Goal: Task Accomplishment & Management: Complete application form

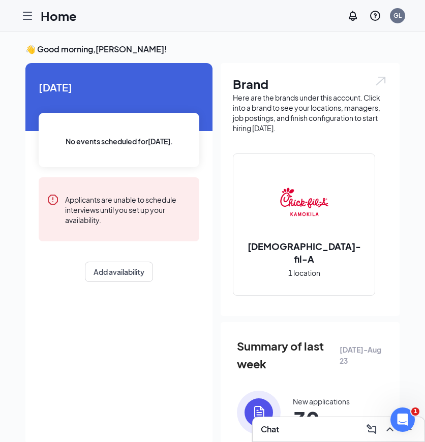
click at [28, 19] on icon "Hamburger" at bounding box center [27, 15] width 8 height 7
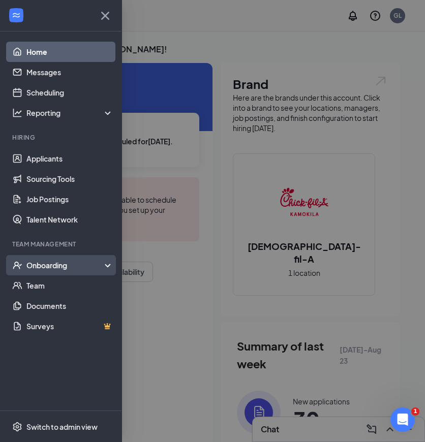
click at [86, 264] on div "Onboarding" at bounding box center [65, 265] width 78 height 10
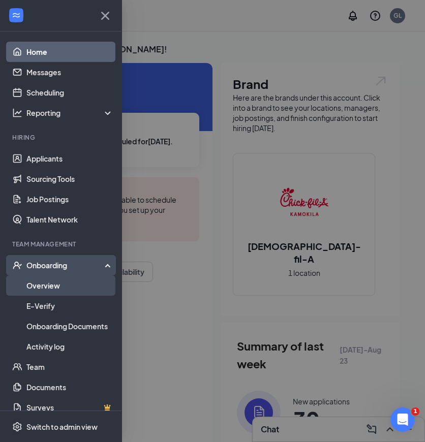
click at [76, 289] on link "Overview" at bounding box center [69, 286] width 87 height 20
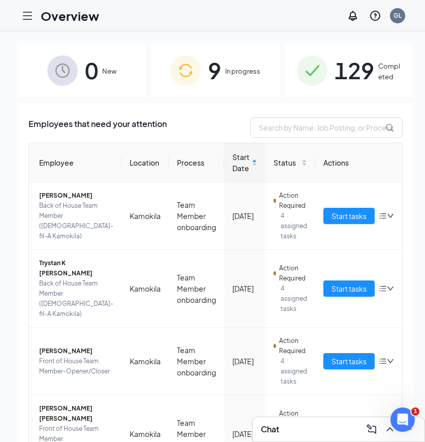
click at [245, 90] on div "9 In progress" at bounding box center [215, 70] width 129 height 53
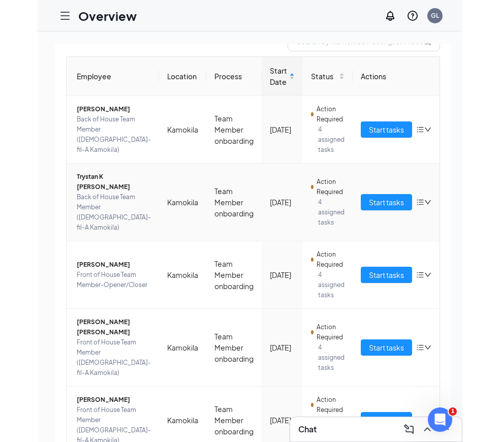
scroll to position [96, 0]
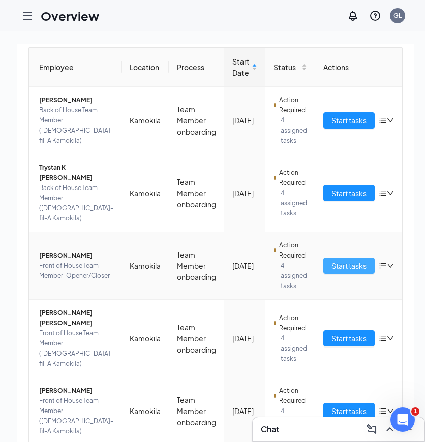
click at [334, 260] on span "Start tasks" at bounding box center [348, 265] width 35 height 11
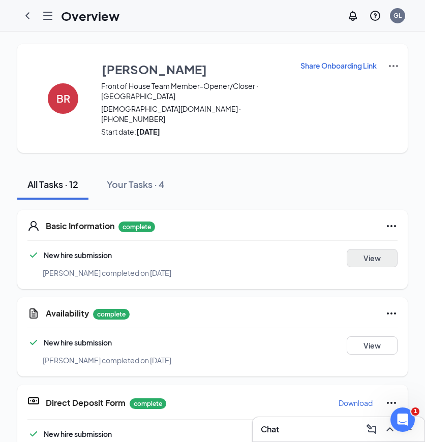
click at [365, 251] on button "View" at bounding box center [372, 258] width 51 height 18
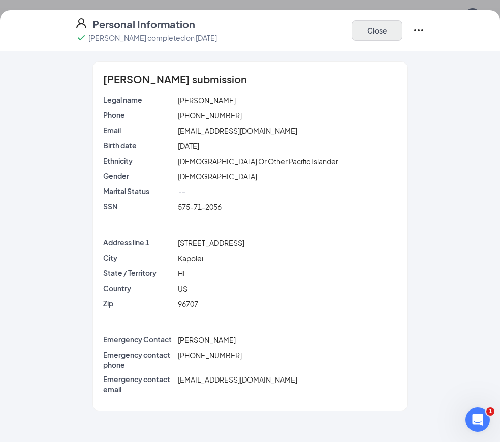
click at [383, 29] on button "Close" at bounding box center [377, 30] width 51 height 20
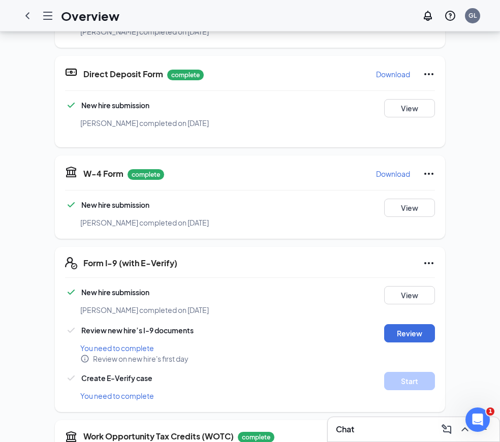
scroll to position [366, 0]
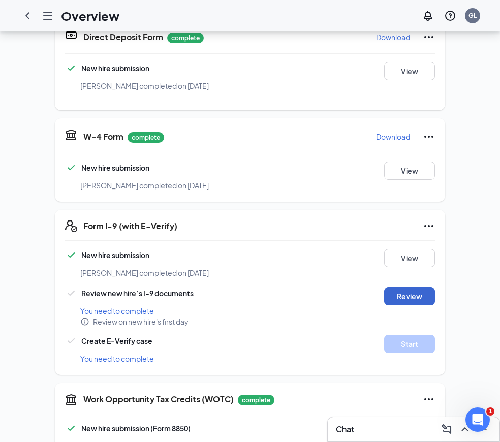
click at [413, 287] on button "Review" at bounding box center [409, 296] width 51 height 18
type input "[DATE]"
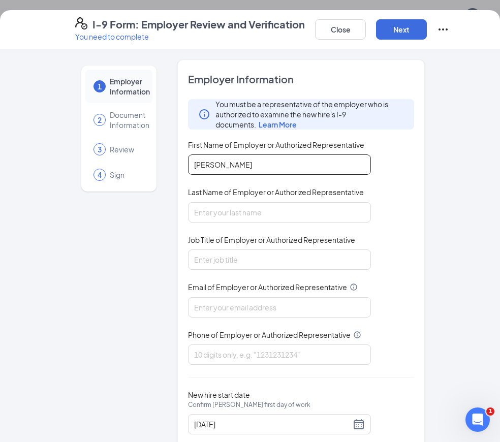
type input "[PERSON_NAME]"
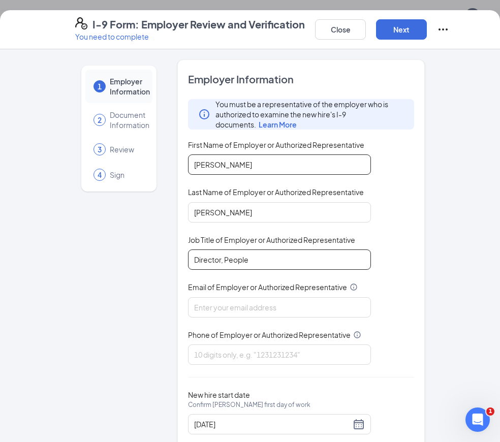
type input "Director, People"
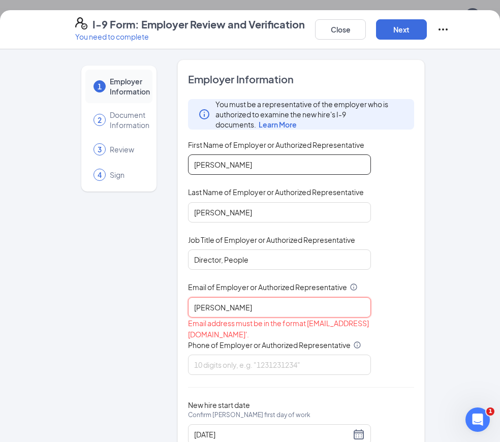
type input "[PERSON_NAME]"
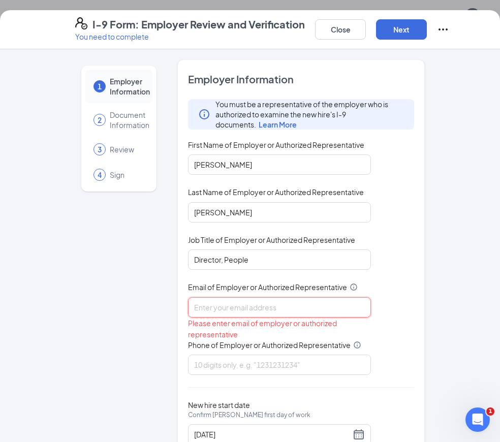
type input "[EMAIL_ADDRESS][DOMAIN_NAME]"
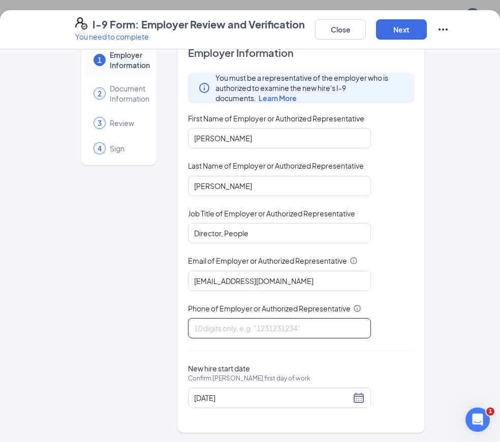
scroll to position [405, 0]
type input "9"
type input "8087795775"
click at [275, 374] on span "Confirm [PERSON_NAME] first day of work" at bounding box center [249, 379] width 123 height 10
click at [275, 393] on input "[DATE]" at bounding box center [272, 398] width 157 height 11
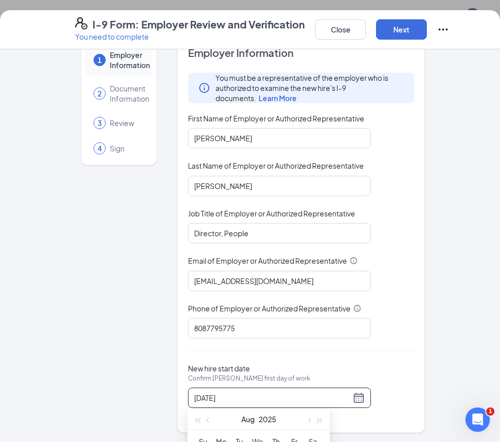
click at [394, 371] on div "New hire start date Confirm [PERSON_NAME] first day of work [DATE]" at bounding box center [301, 386] width 226 height 44
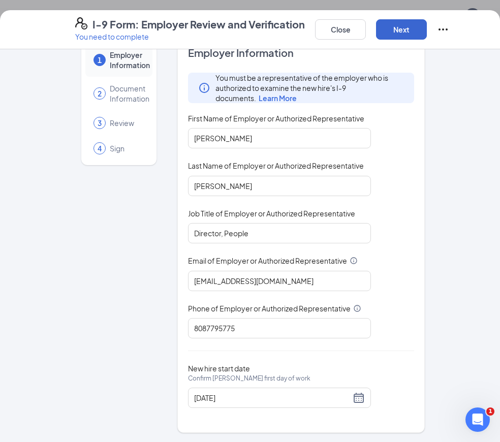
click at [403, 33] on button "Next" at bounding box center [401, 29] width 51 height 20
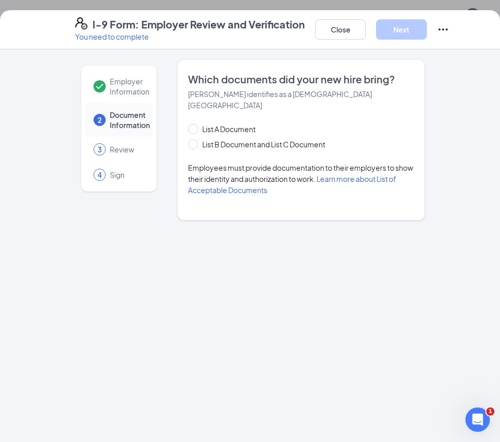
scroll to position [0, 0]
click at [193, 139] on input "List B Document and List C Document" at bounding box center [191, 142] width 7 height 7
radio input "true"
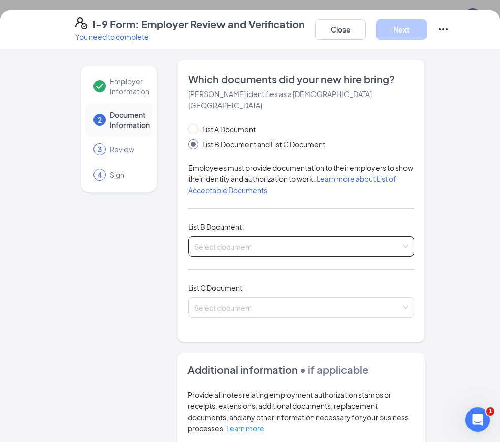
click at [289, 237] on input "search" at bounding box center [297, 244] width 207 height 15
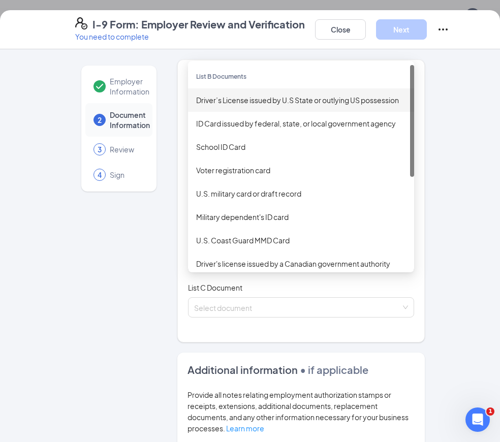
click at [267, 95] on div "Driver’s License issued by U.S State or outlying US possession" at bounding box center [301, 100] width 210 height 11
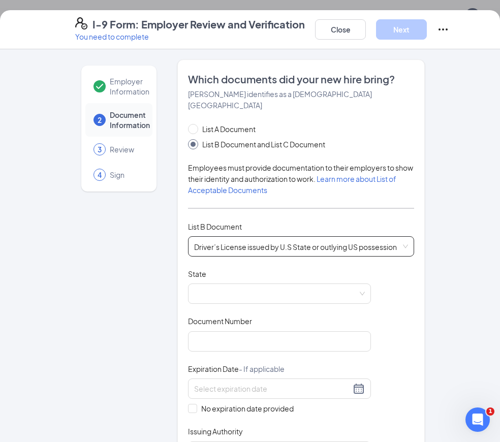
click at [263, 285] on span at bounding box center [279, 293] width 171 height 19
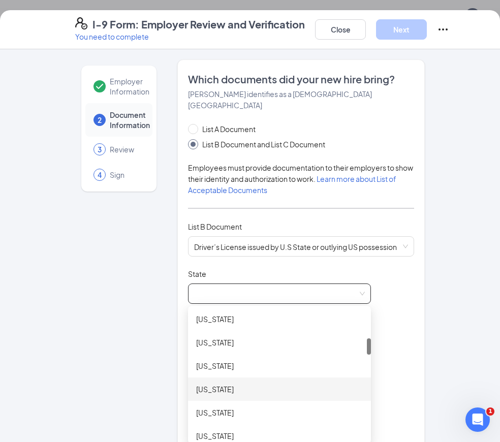
scroll to position [227, 0]
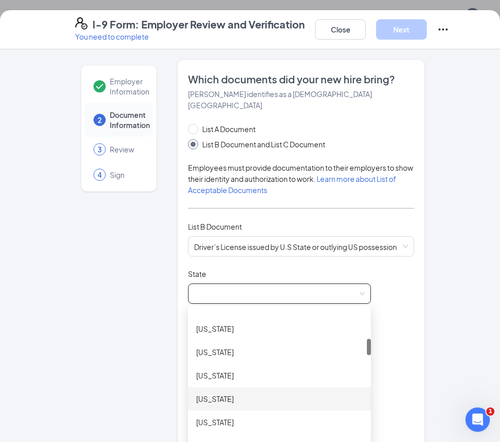
click at [241, 394] on div "[US_STATE]" at bounding box center [279, 399] width 167 height 11
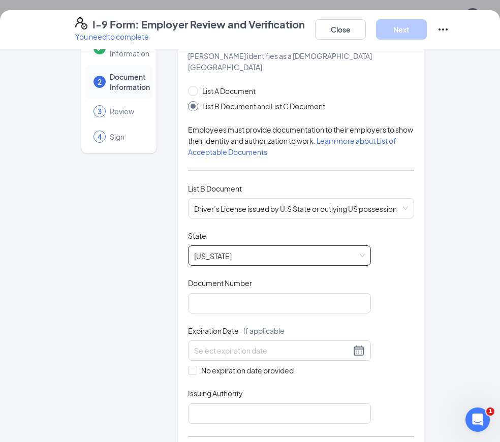
scroll to position [56, 0]
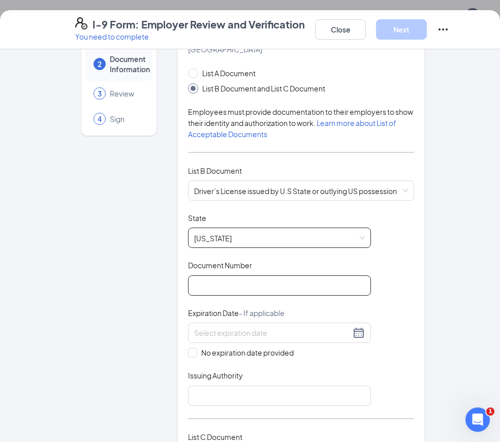
click at [216, 276] on input "Document Number" at bounding box center [279, 286] width 183 height 20
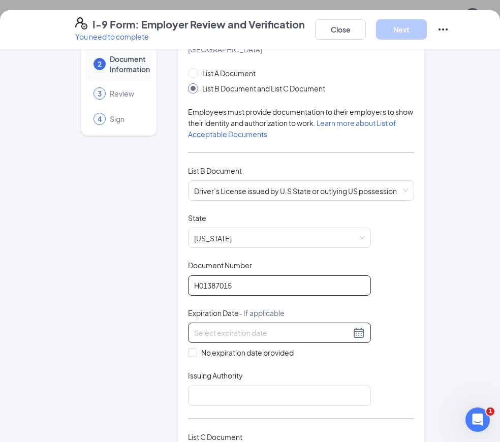
type input "H01387015"
click at [207, 327] on input at bounding box center [272, 332] width 157 height 11
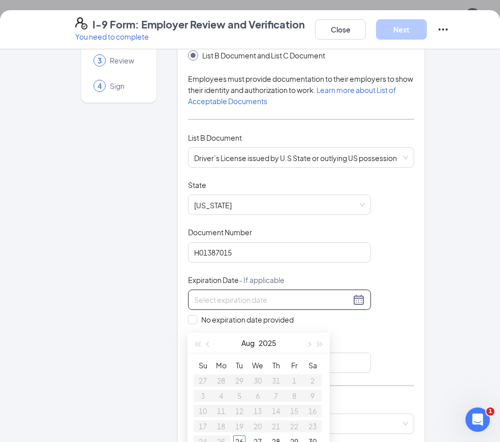
scroll to position [89, 0]
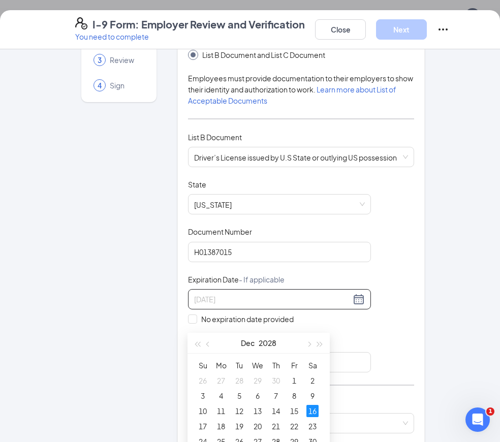
type input "[DATE]"
click at [314, 413] on div "16" at bounding box center [313, 411] width 12 height 12
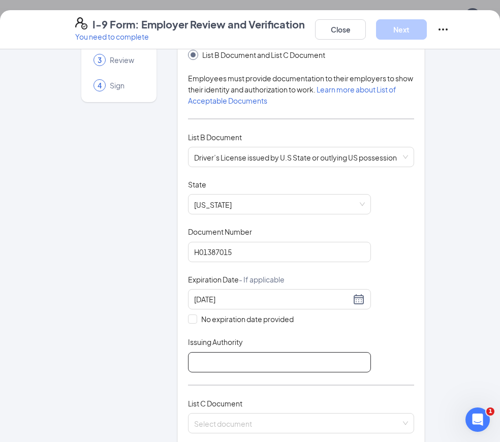
click at [296, 355] on input "Issuing Authority" at bounding box center [279, 362] width 183 height 20
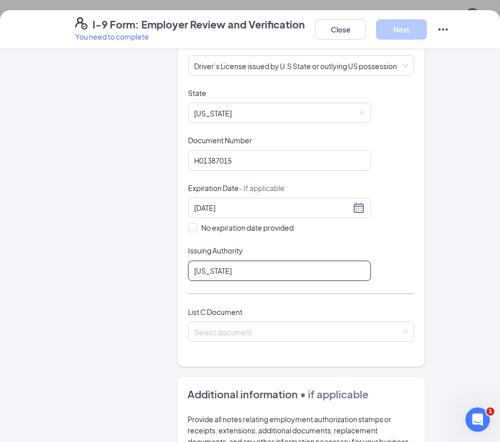
scroll to position [191, 0]
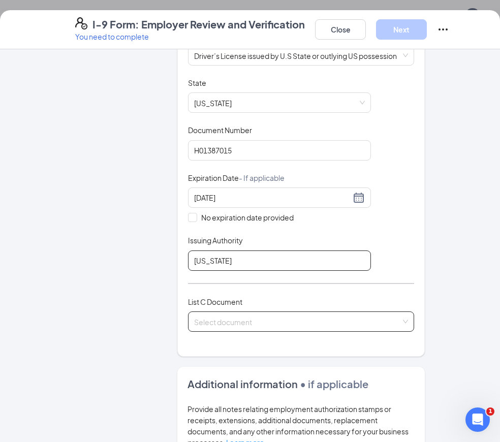
type input "[US_STATE]"
click at [225, 312] on input "search" at bounding box center [297, 319] width 207 height 15
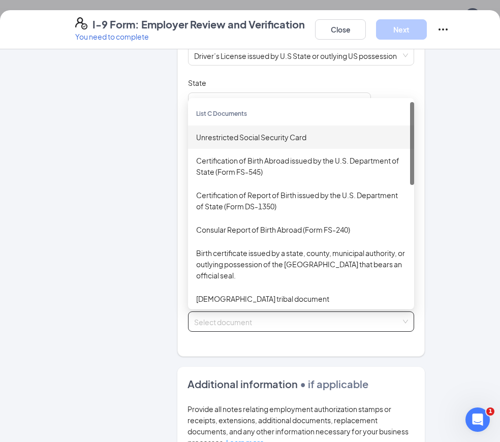
click at [240, 132] on div "Unrestricted Social Security Card" at bounding box center [301, 137] width 210 height 11
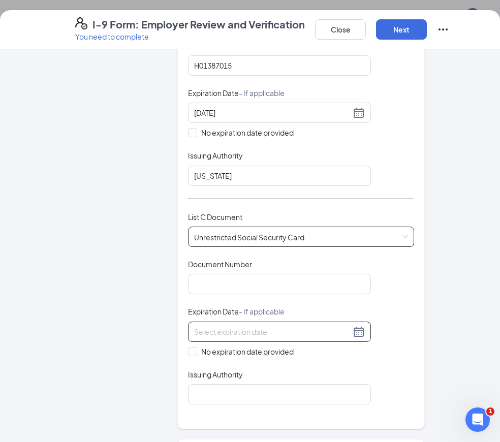
scroll to position [298, 0]
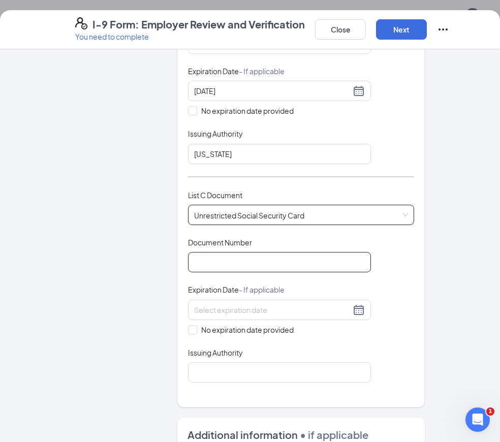
click at [232, 252] on input "Document Number" at bounding box center [279, 262] width 183 height 20
type input "575712056"
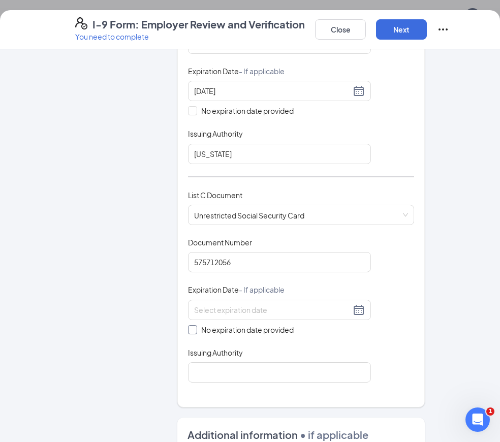
click at [193, 325] on input "No expiration date provided" at bounding box center [191, 328] width 7 height 7
checkbox input "true"
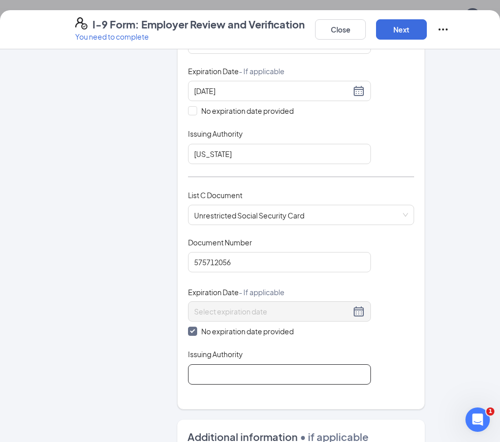
click at [222, 365] on input "Issuing Authority" at bounding box center [279, 375] width 183 height 20
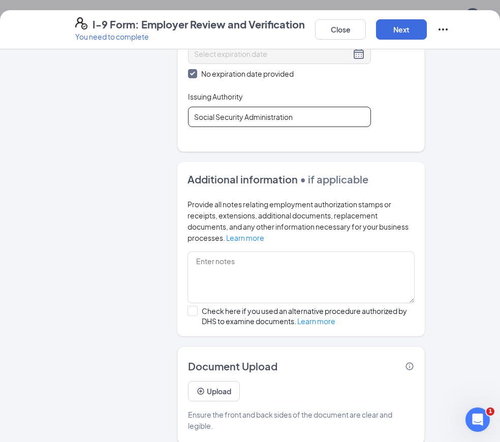
scroll to position [554, 0]
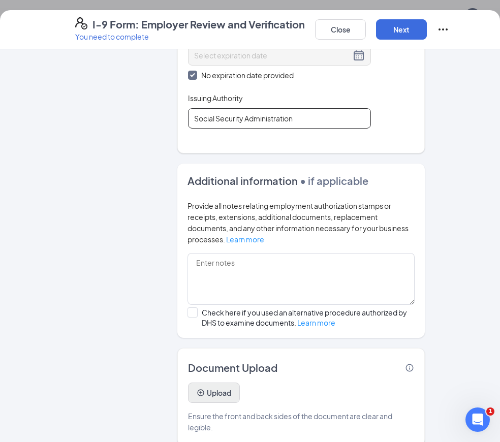
type input "Social Security Administration"
click at [208, 383] on button "Upload" at bounding box center [214, 393] width 52 height 20
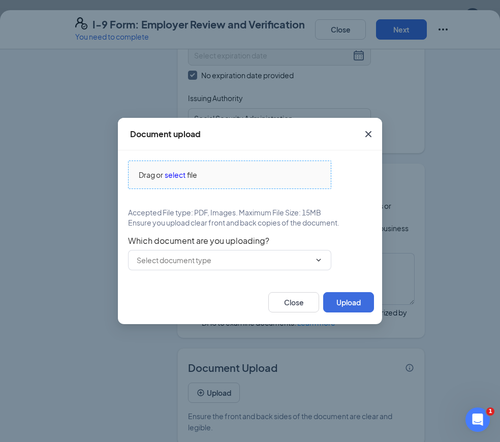
click at [179, 176] on span "select" at bounding box center [175, 174] width 21 height 11
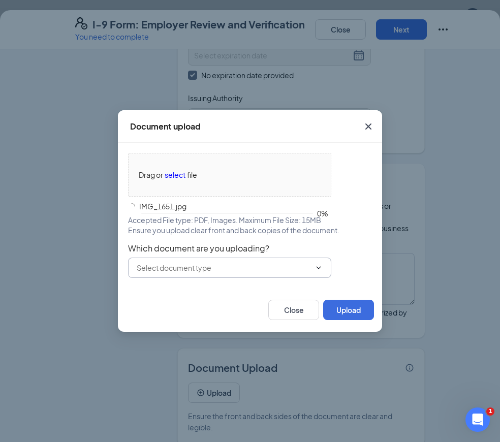
click at [284, 266] on input "text" at bounding box center [224, 267] width 174 height 11
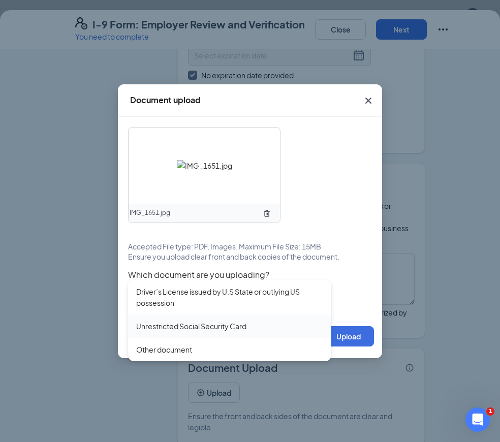
click at [274, 323] on div "Unrestricted Social Security Card" at bounding box center [229, 326] width 187 height 11
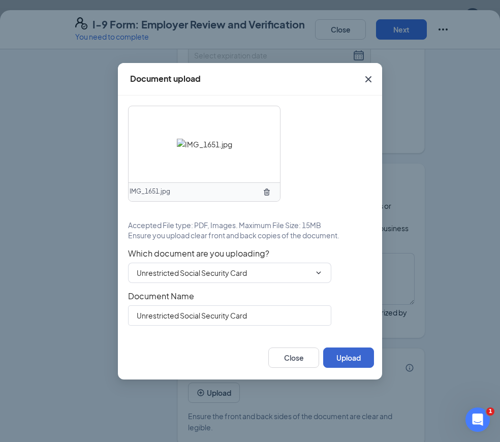
click at [350, 356] on button "Upload" at bounding box center [348, 358] width 51 height 20
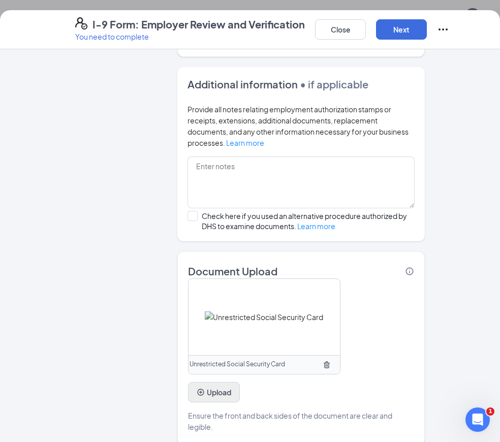
scroll to position [650, 0]
click at [213, 383] on button "Upload" at bounding box center [214, 393] width 52 height 20
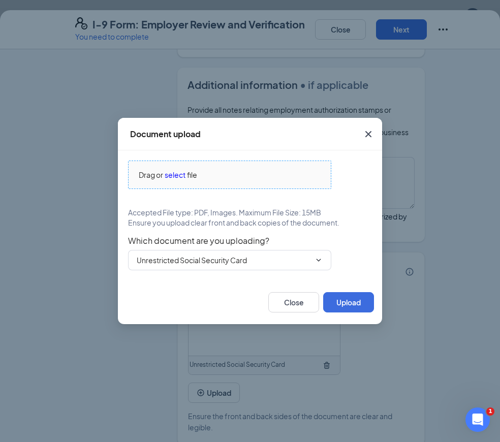
click at [177, 175] on span "select" at bounding box center [175, 174] width 21 height 11
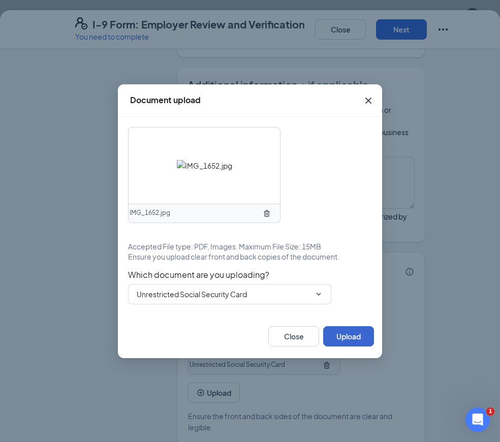
click at [356, 334] on button "Upload" at bounding box center [348, 336] width 51 height 20
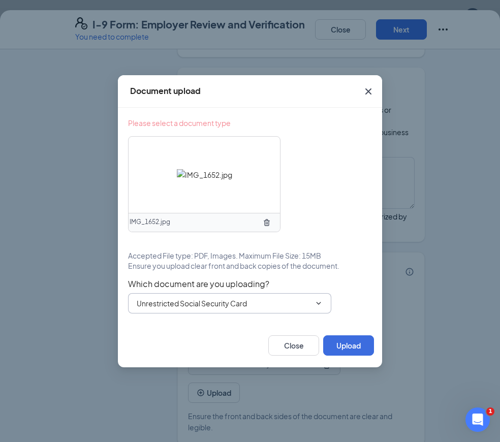
click at [292, 305] on input "Unrestricted Social Security Card" at bounding box center [224, 303] width 174 height 11
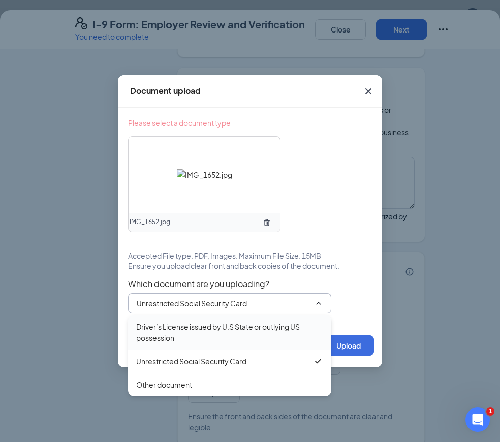
click at [244, 336] on div "Driver’s License issued by U.S State or outlying US possession" at bounding box center [229, 332] width 187 height 22
type input "Driver’s License issued by U.S State or outlying US possession"
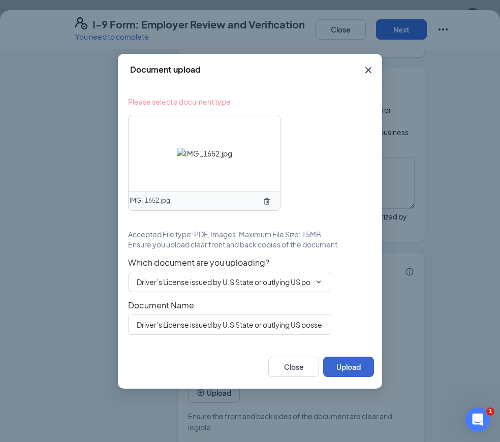
click at [335, 362] on button "Upload" at bounding box center [348, 367] width 51 height 20
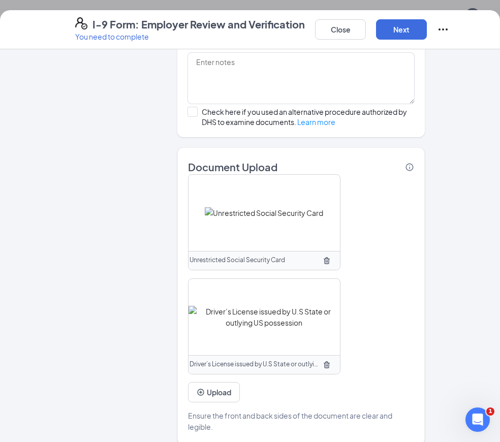
scroll to position [754, 0]
click at [397, 32] on button "Next" at bounding box center [401, 29] width 51 height 20
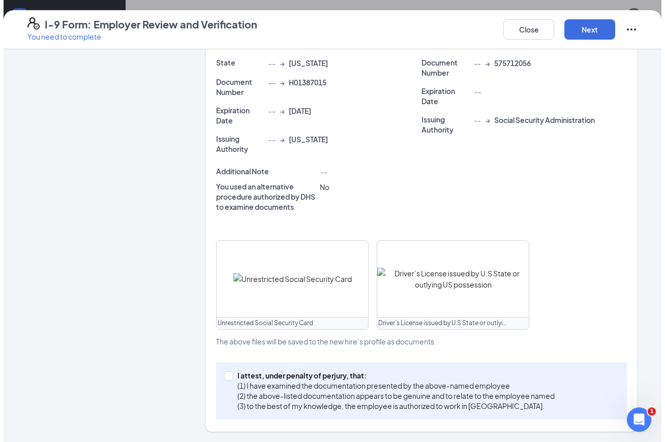
scroll to position [297, 0]
click at [231, 377] on input "I attest, under penalty of [PERSON_NAME], that: (1) I have examined the documen…" at bounding box center [227, 376] width 7 height 7
checkbox input "true"
click at [593, 29] on button "Next" at bounding box center [589, 29] width 51 height 20
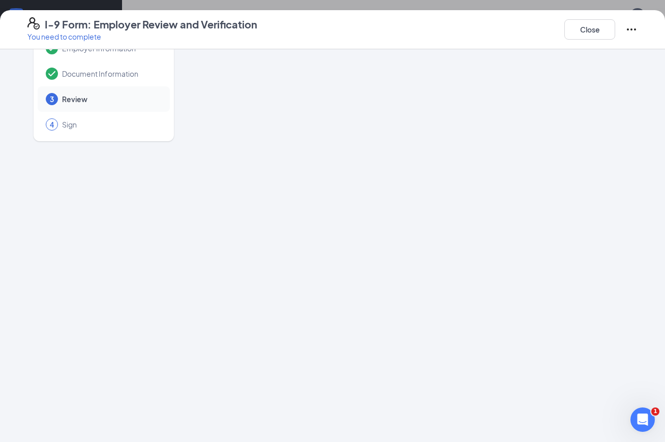
scroll to position [0, 0]
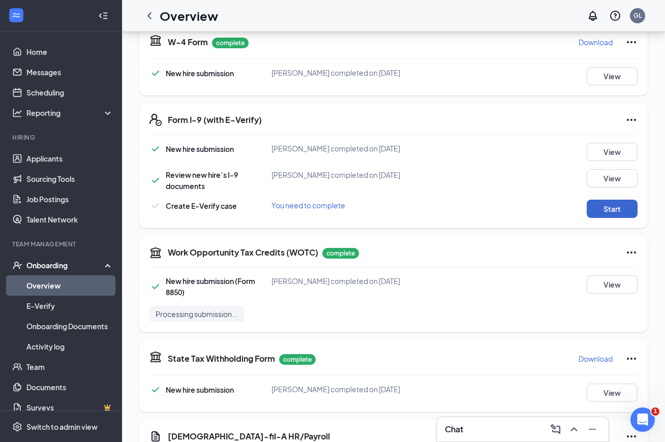
click at [602, 208] on button "Start" at bounding box center [612, 209] width 51 height 18
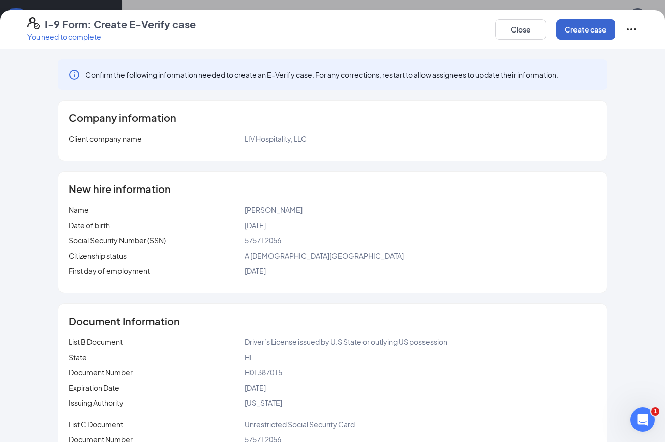
click at [594, 34] on button "Create case" at bounding box center [585, 29] width 59 height 20
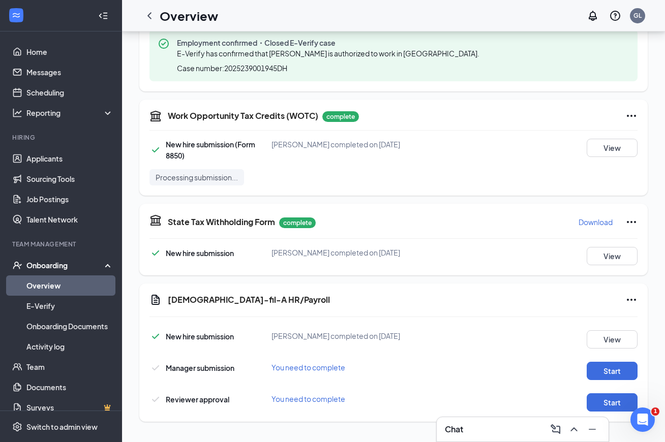
scroll to position [602, 0]
click at [606, 368] on button "Start" at bounding box center [612, 371] width 51 height 18
click at [615, 402] on button "Start" at bounding box center [612, 403] width 51 height 18
click at [636, 297] on icon "Ellipses" at bounding box center [631, 300] width 12 height 12
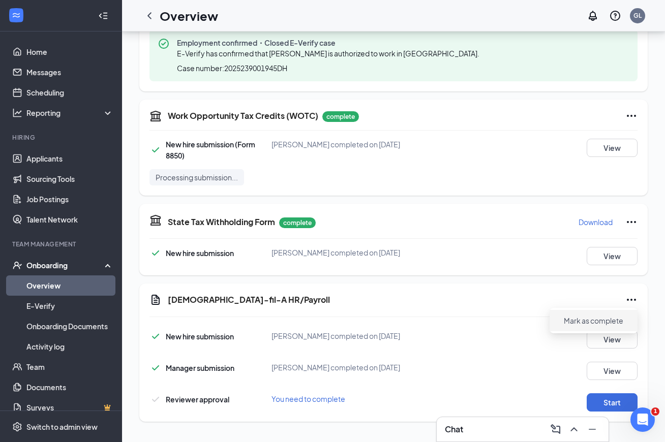
click at [613, 314] on button "Mark as complete" at bounding box center [594, 321] width 76 height 16
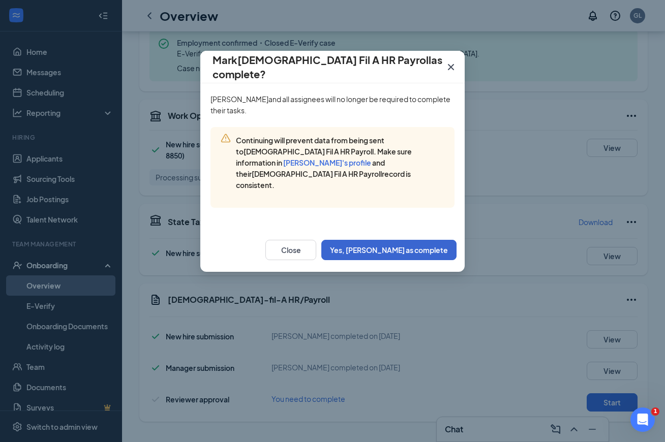
click at [427, 240] on button "Yes, [PERSON_NAME] as complete" at bounding box center [388, 250] width 135 height 20
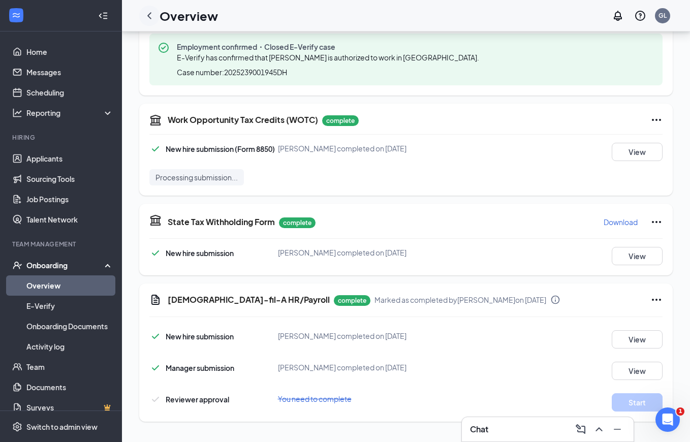
click at [152, 19] on icon "ChevronLeft" at bounding box center [149, 16] width 12 height 12
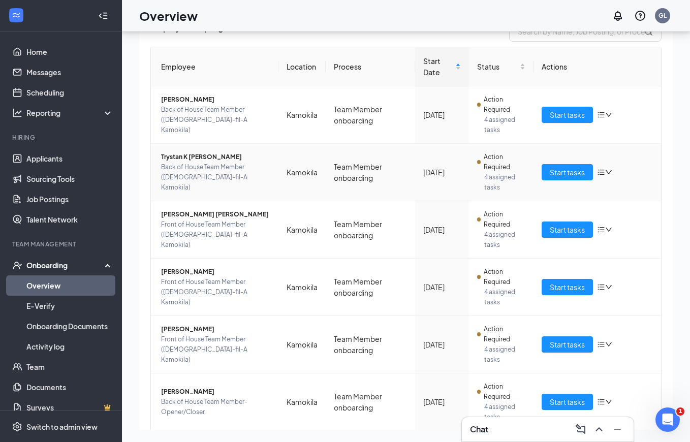
scroll to position [68, 0]
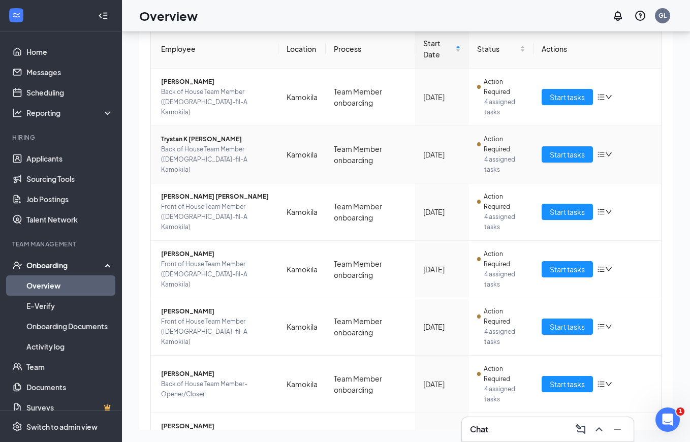
click at [611, 157] on icon "down" at bounding box center [609, 154] width 7 height 7
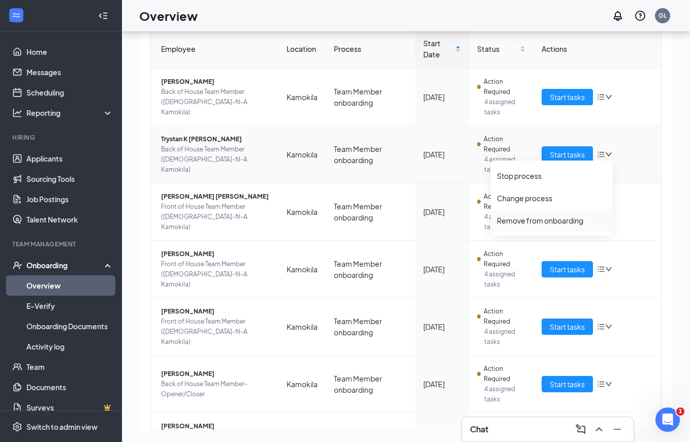
click at [552, 221] on div "Remove from onboarding" at bounding box center [552, 221] width 110 height 10
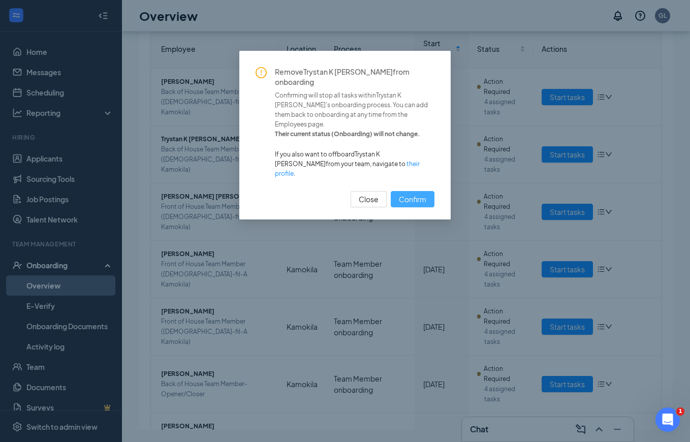
click at [419, 194] on span "Confirm" at bounding box center [412, 199] width 27 height 11
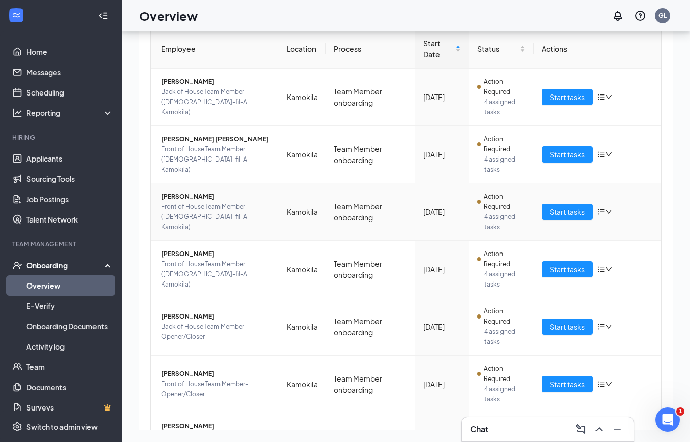
click at [191, 201] on span "[PERSON_NAME]" at bounding box center [215, 197] width 109 height 10
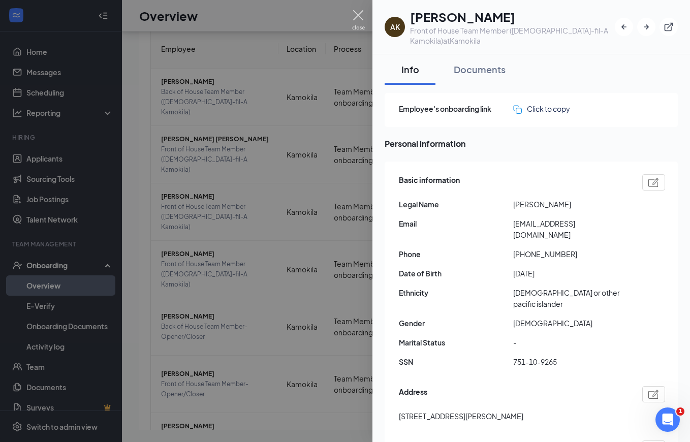
click at [360, 15] on img at bounding box center [358, 20] width 13 height 20
